Goal: Task Accomplishment & Management: Manage account settings

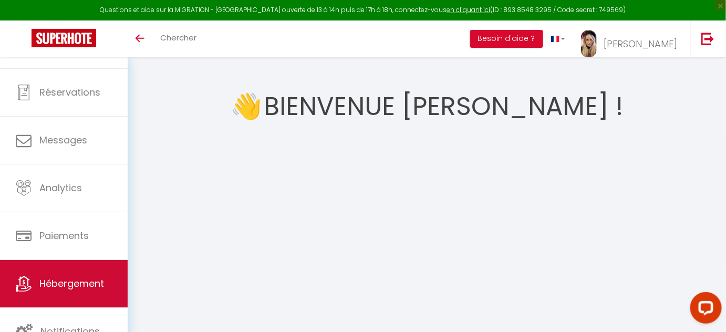
click at [70, 278] on span "Hébergement" at bounding box center [71, 283] width 65 height 13
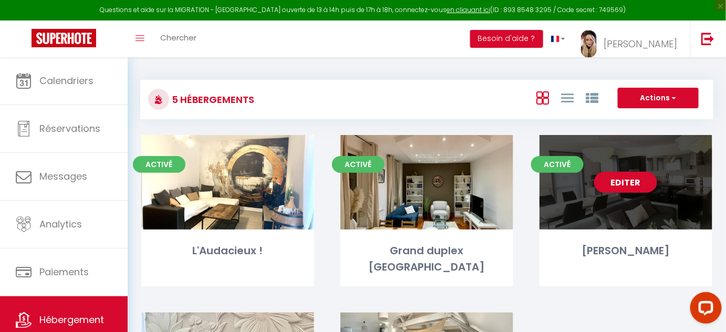
click at [617, 200] on div "Editer" at bounding box center [625, 182] width 173 height 95
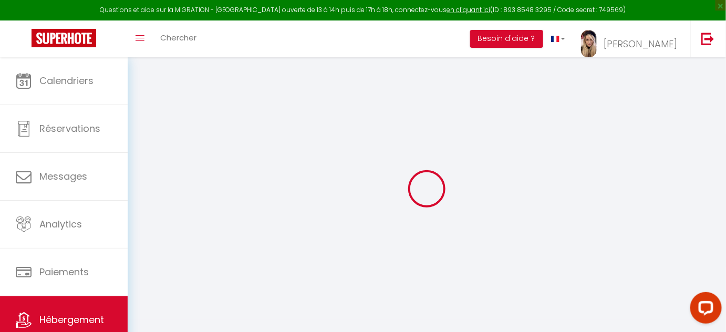
select select
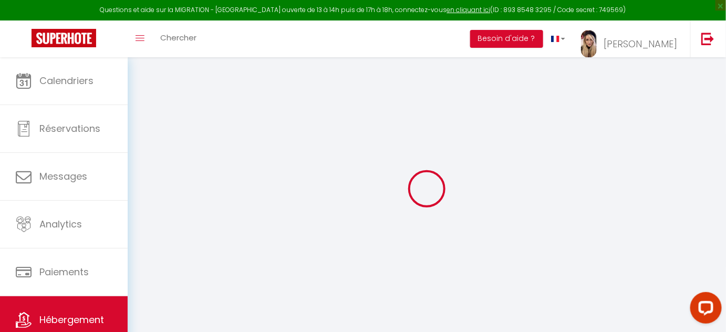
select select
checkbox input "false"
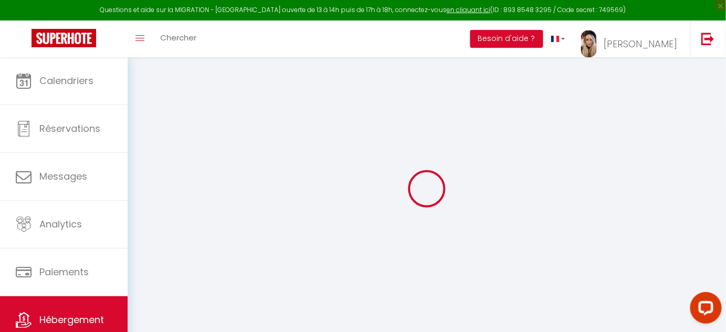
select select
type input "[PERSON_NAME]"
type input "Suman"
type input "Bhatt"
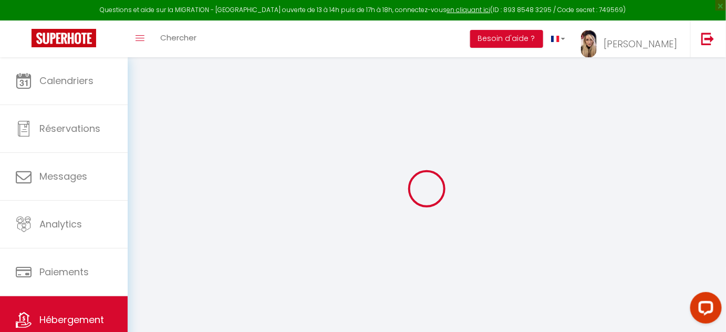
type input "4 Sentier [PERSON_NAME]"
type input "4167"
type input "[PERSON_NAME][GEOGRAPHIC_DATA]"
select select "1"
type input "122"
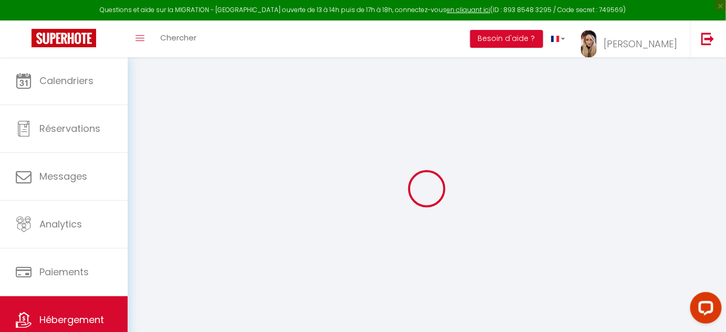
type input "70"
type input "2.00"
select select
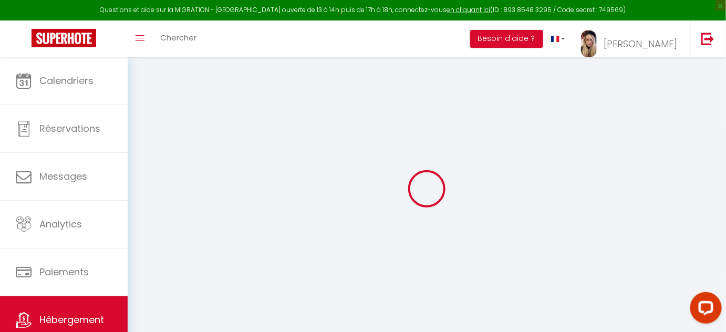
select select
type input "4 Sentier [PERSON_NAME]"
type input "4167"
type input "[PERSON_NAME][GEOGRAPHIC_DATA]"
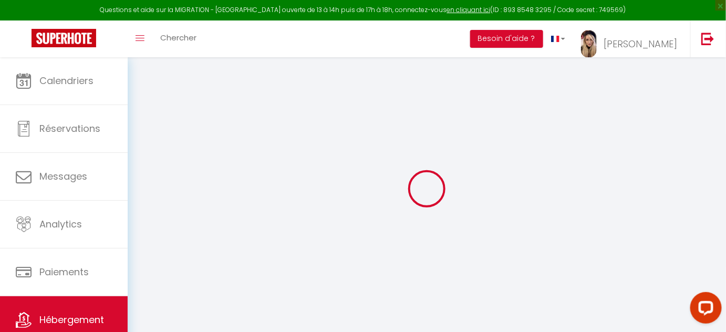
type input "[EMAIL_ADDRESS][DOMAIN_NAME]"
select select
checkbox input "false"
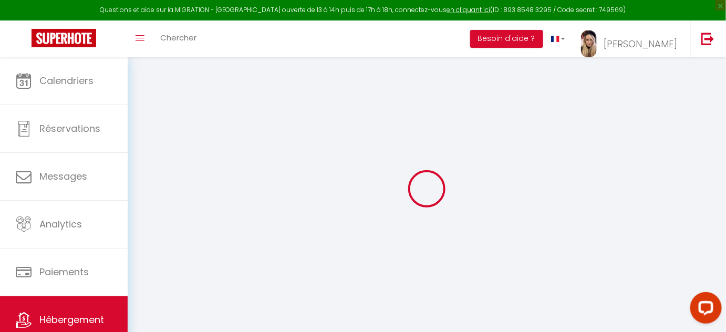
checkbox input "false"
type input "24"
type input "70"
type input "0"
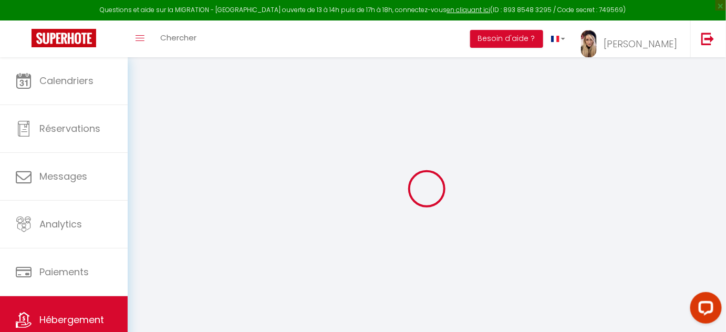
select select
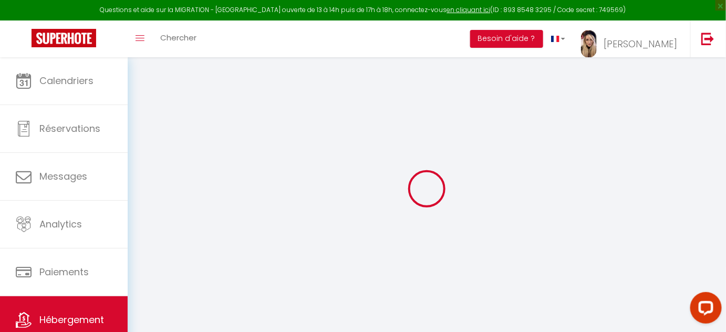
select select
checkbox input "false"
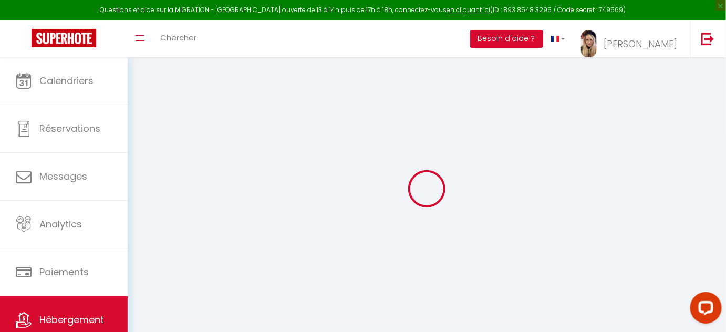
select select
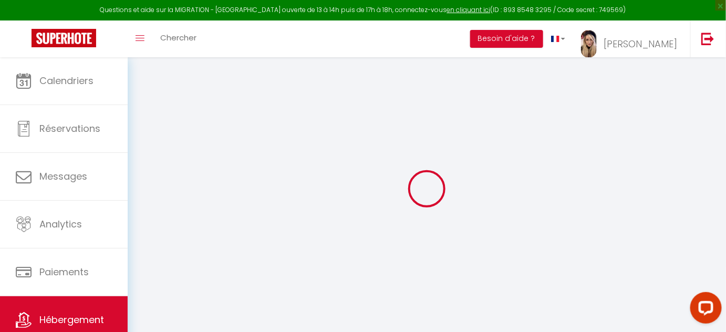
select select
checkbox input "false"
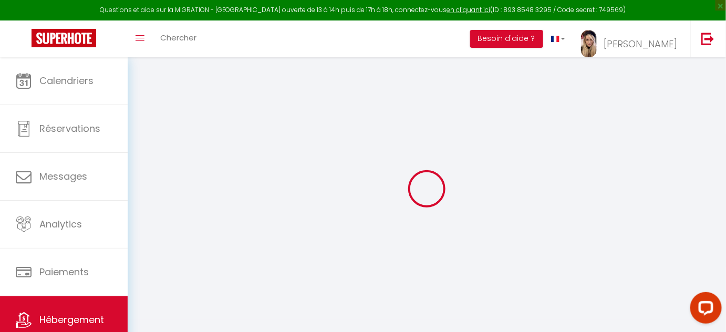
select select
checkbox input "false"
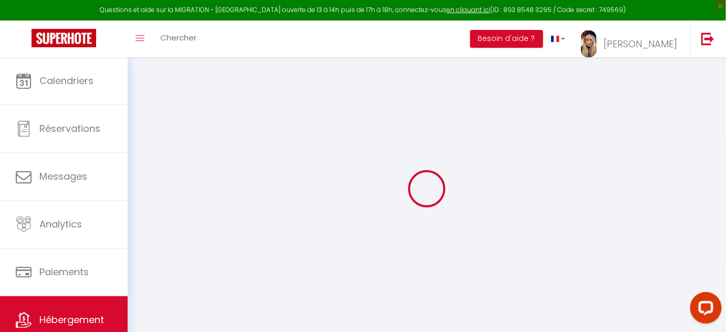
select select "17:00"
select select "23:45"
select select "12:00"
select select "15"
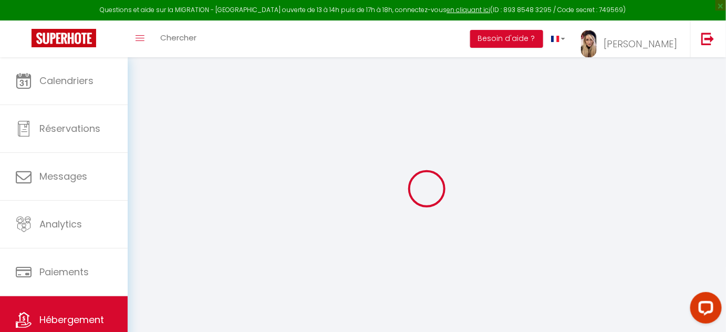
select select
checkbox input "false"
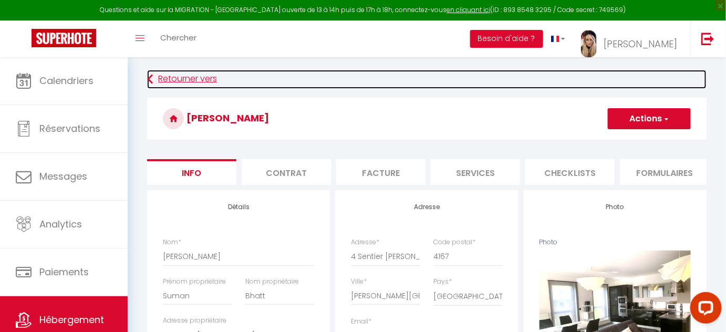
click at [149, 78] on icon at bounding box center [150, 79] width 6 height 19
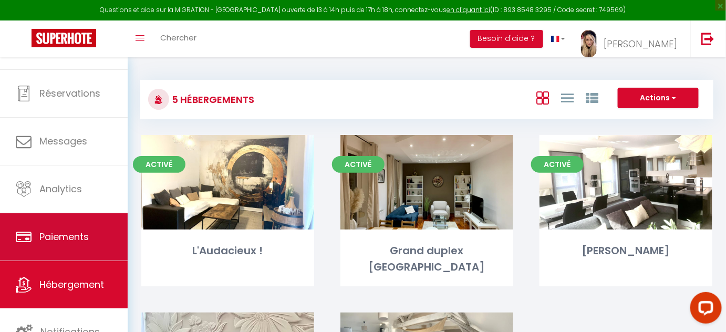
scroll to position [36, 0]
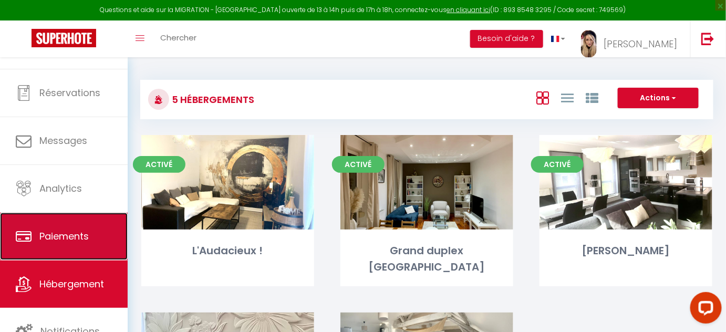
click at [50, 238] on span "Paiements" at bounding box center [63, 235] width 49 height 13
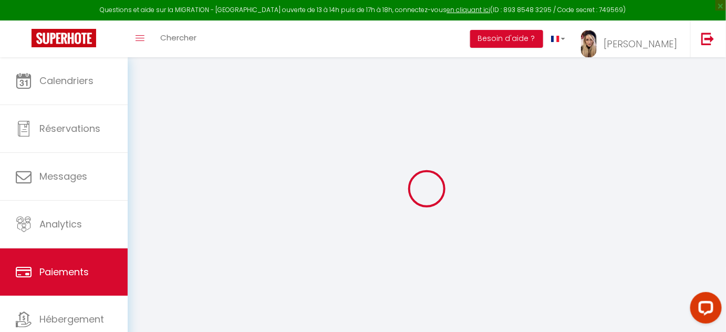
select select "2"
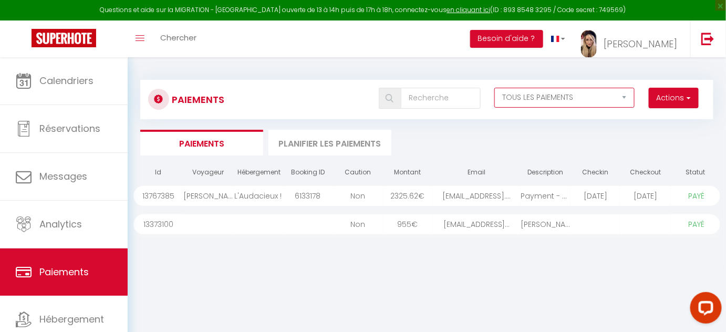
click at [624, 97] on select "EN ATTENTE PAYÉ TOUS LES PAIEMENTS" at bounding box center [564, 98] width 140 height 20
click at [494, 88] on select "EN ATTENTE PAYÉ TOUS LES PAIEMENTS" at bounding box center [564, 98] width 140 height 20
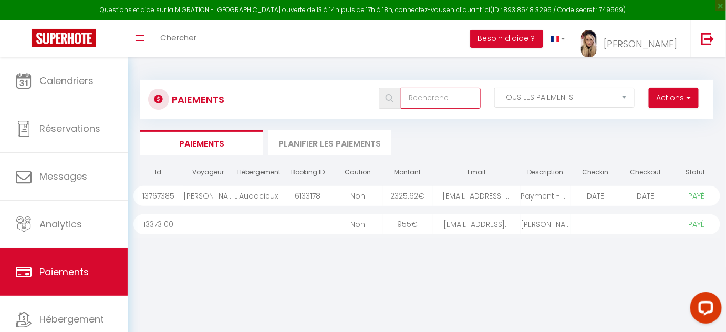
click at [422, 93] on input "text" at bounding box center [441, 98] width 80 height 21
click at [683, 98] on button "Actions" at bounding box center [673, 98] width 50 height 21
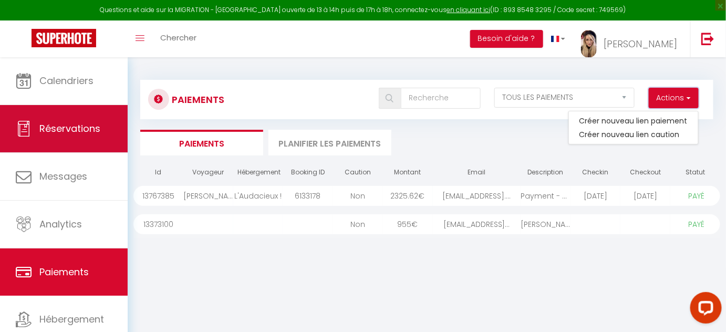
scroll to position [36, 0]
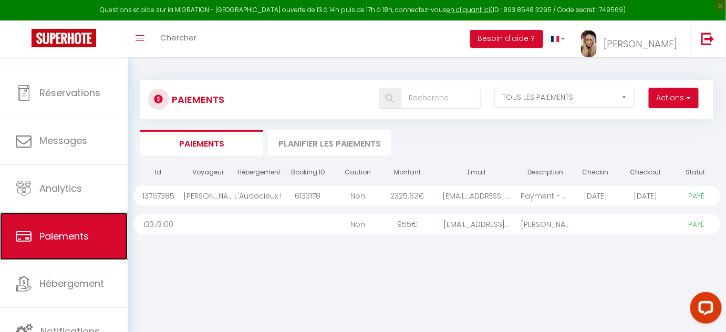
click at [55, 233] on span "Paiements" at bounding box center [63, 235] width 49 height 13
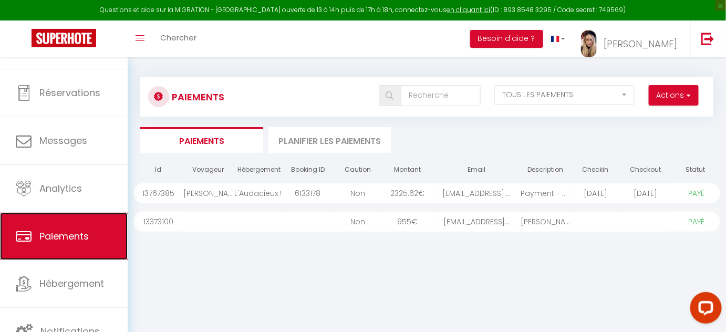
scroll to position [191, 0]
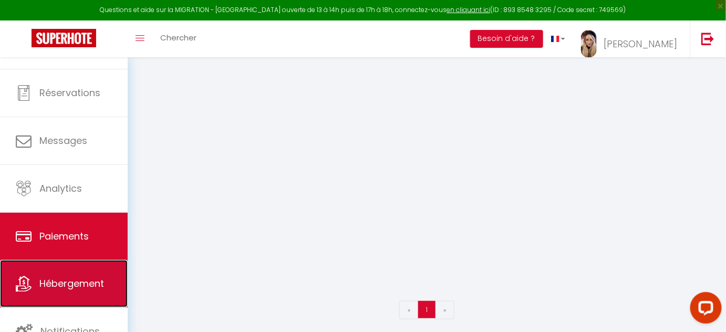
click at [66, 277] on span "Hébergement" at bounding box center [71, 283] width 65 height 13
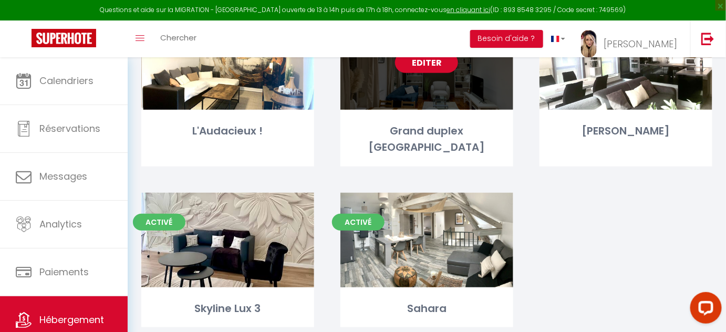
scroll to position [154, 0]
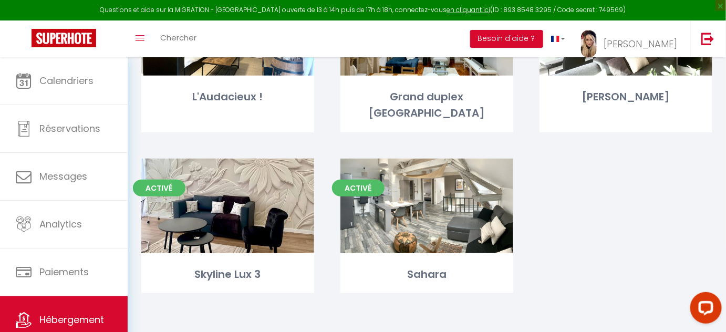
click at [609, 193] on div "Activé Editer L'Audacieux ! Activé Editer Grand duplex proche [GEOGRAPHIC_DATA]…" at bounding box center [426, 150] width 597 height 338
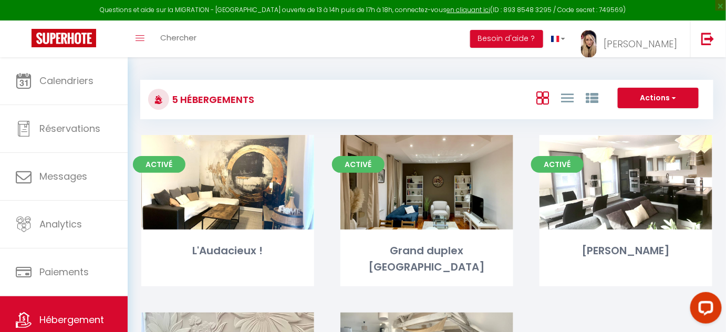
click at [357, 101] on div "Actions Créer un Hébergement Nouveau groupe" at bounding box center [521, 100] width 381 height 24
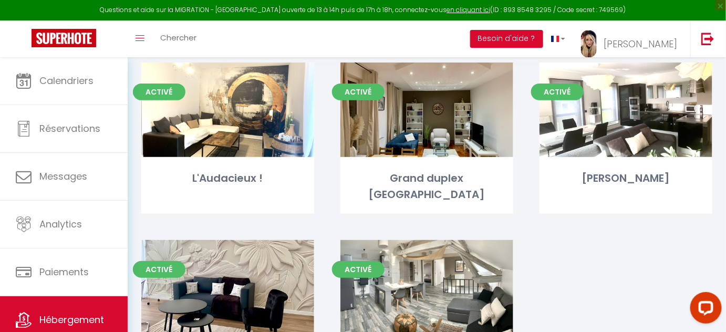
scroll to position [95, 0]
